Goal: Information Seeking & Learning: Learn about a topic

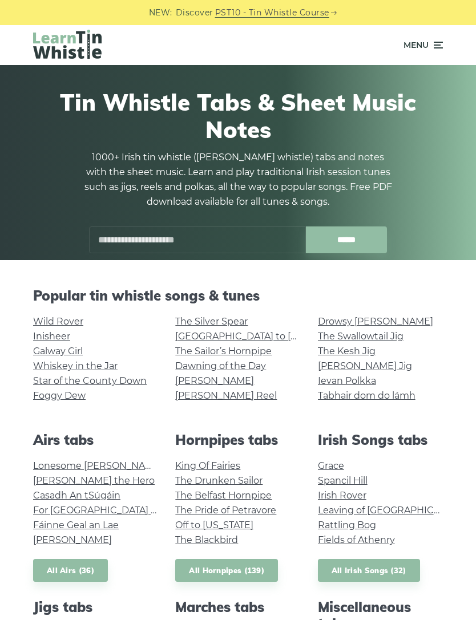
click at [259, 353] on link "The Sailor’s Hornpipe" at bounding box center [223, 351] width 96 height 11
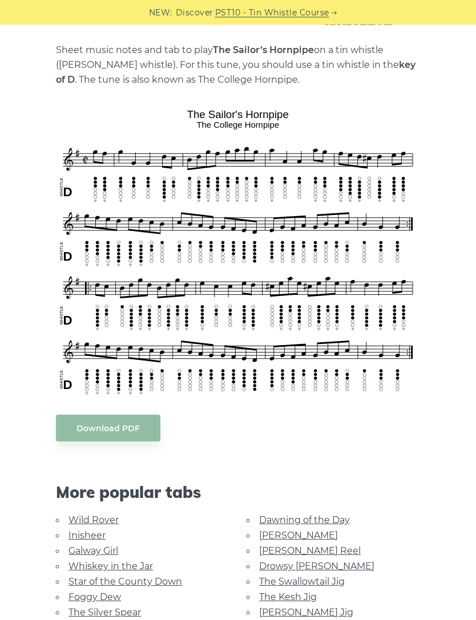
scroll to position [240, 0]
click at [311, 517] on link "Dawning of the Day" at bounding box center [304, 519] width 91 height 11
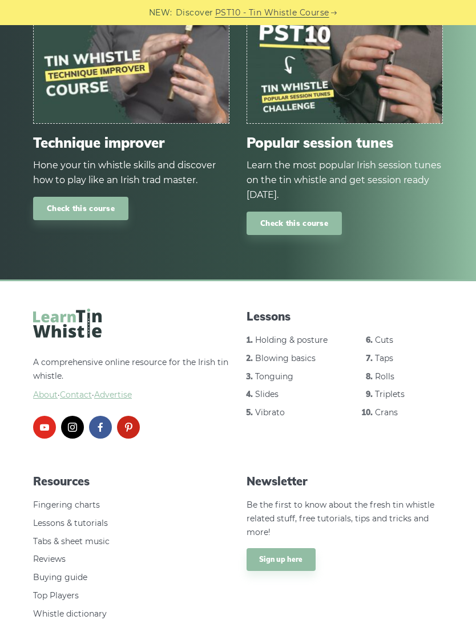
scroll to position [1354, 0]
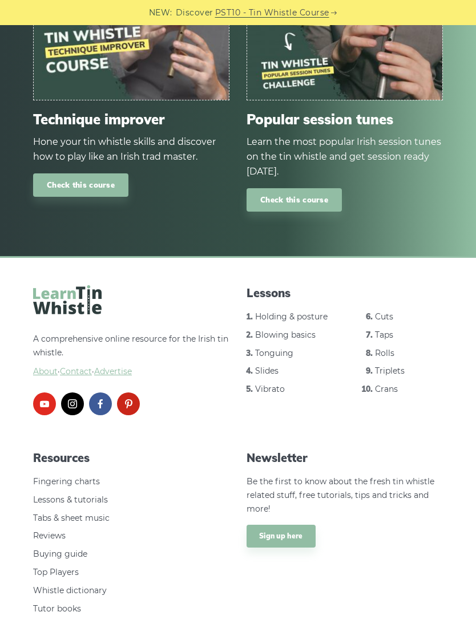
click at [92, 476] on link "Fingering charts" at bounding box center [66, 481] width 67 height 10
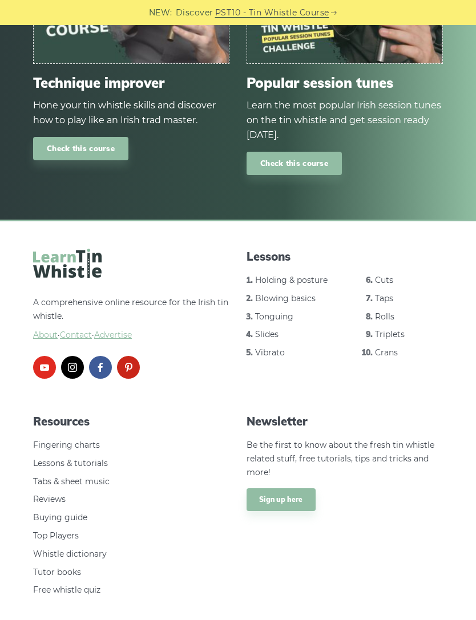
click at [290, 275] on link "Holding & posture" at bounding box center [291, 280] width 72 height 10
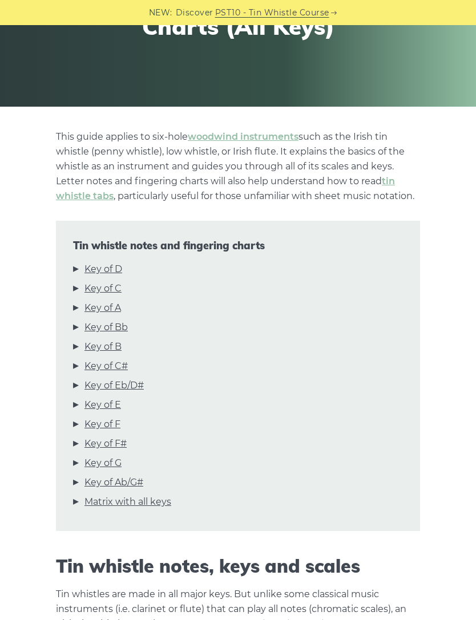
scroll to position [152, 0]
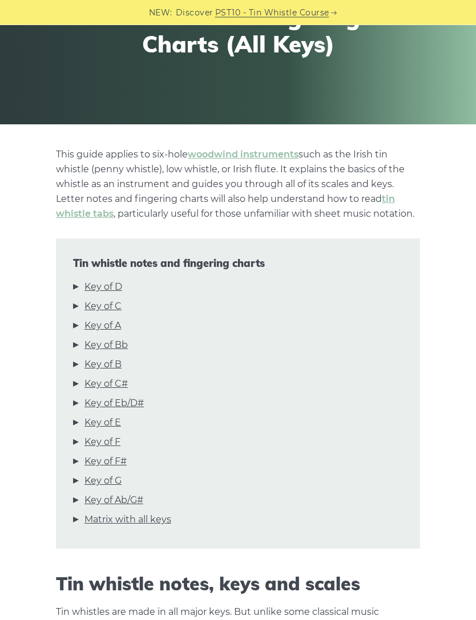
click at [113, 307] on link "Key of C" at bounding box center [102, 306] width 37 height 15
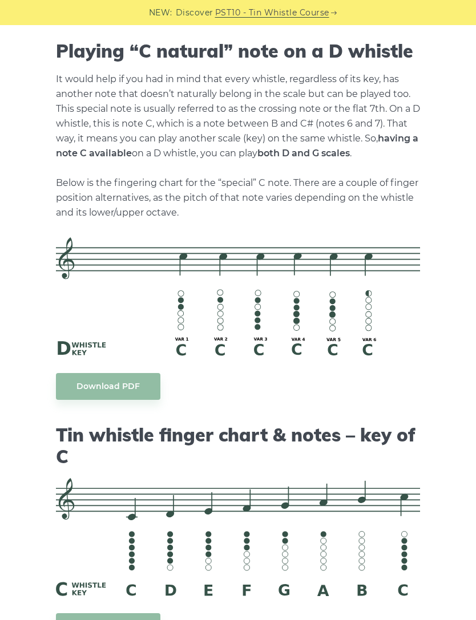
scroll to position [2083, 0]
